Goal: Task Accomplishment & Management: Use online tool/utility

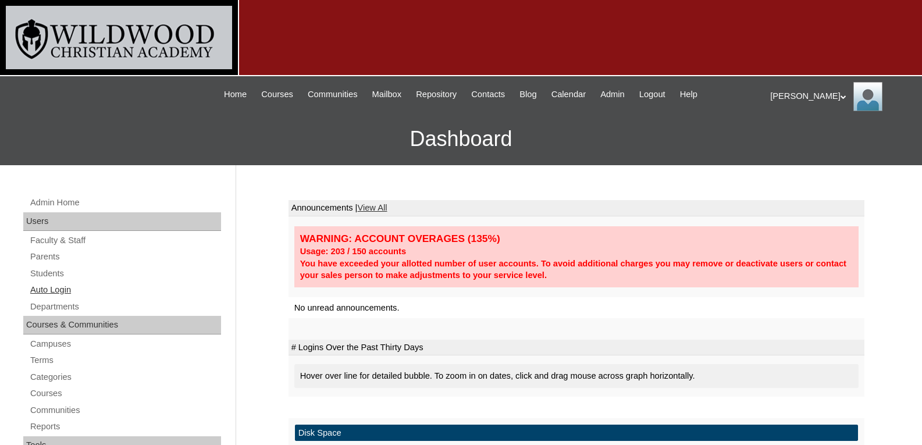
click at [57, 289] on link "Auto Login" at bounding box center [125, 290] width 192 height 15
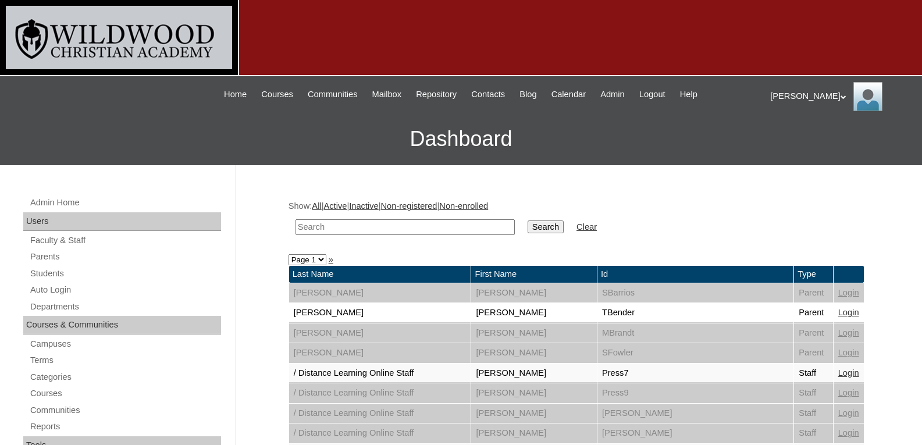
click at [326, 224] on input "text" at bounding box center [405, 227] width 219 height 16
type input "all"
click at [528, 220] on input "Search" at bounding box center [546, 226] width 36 height 13
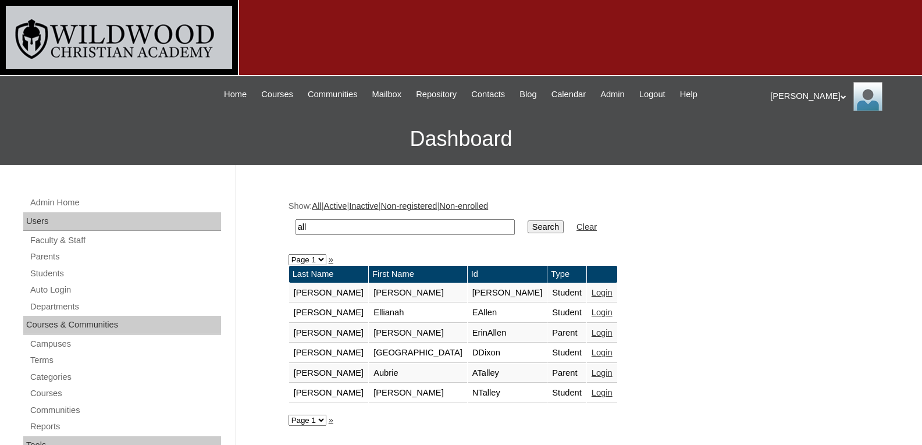
click at [592, 332] on link "Login" at bounding box center [602, 332] width 21 height 9
